Goal: Navigation & Orientation: Go to known website

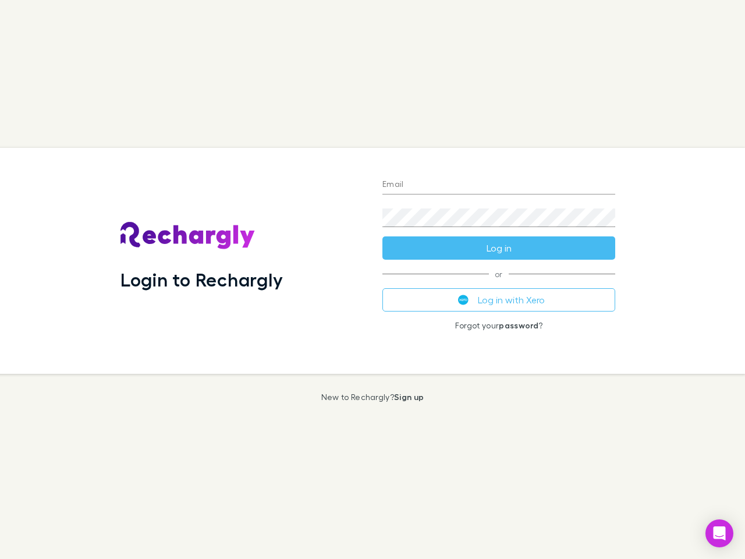
click at [373, 279] on div "Login to Rechargly" at bounding box center [242, 261] width 262 height 226
click at [499, 185] on input "Email" at bounding box center [499, 185] width 233 height 19
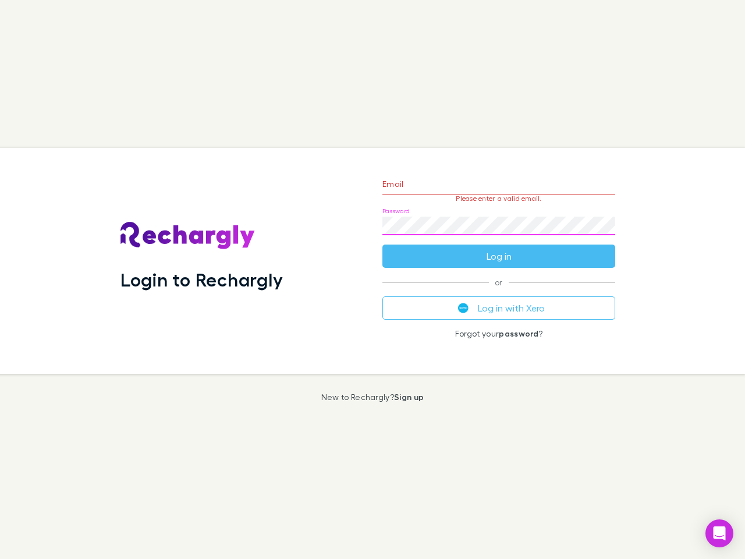
click at [499, 248] on form "Email Please enter a valid email. Password Log in" at bounding box center [499, 217] width 233 height 101
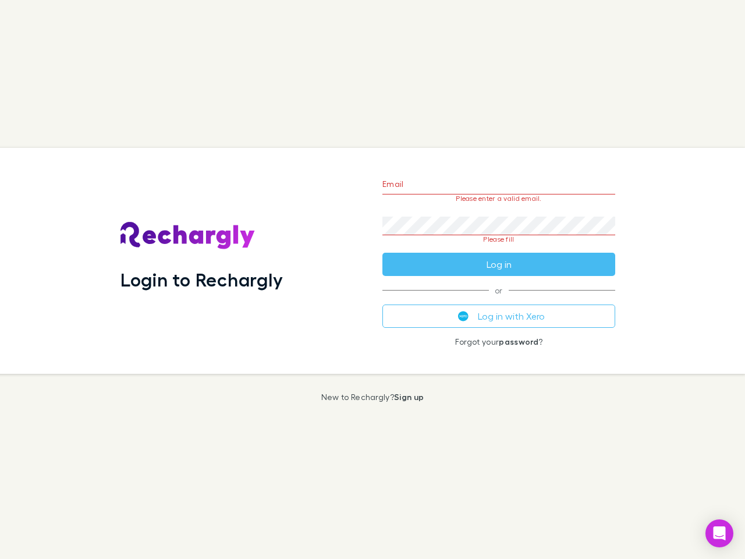
click at [499, 300] on div "Email Please enter a valid email. Password Please fill Log in or Log in with Xe…" at bounding box center [499, 261] width 252 height 226
click at [720, 533] on icon "Open Intercom Messenger" at bounding box center [720, 533] width 12 height 14
